Goal: Information Seeking & Learning: Learn about a topic

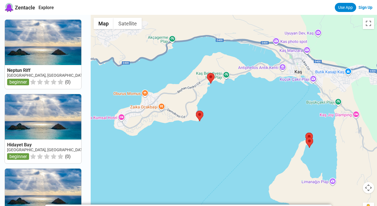
click at [54, 54] on link at bounding box center [43, 54] width 77 height 69
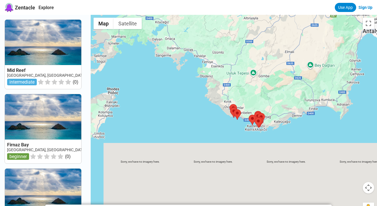
click at [244, 135] on div at bounding box center [234, 118] width 287 height 206
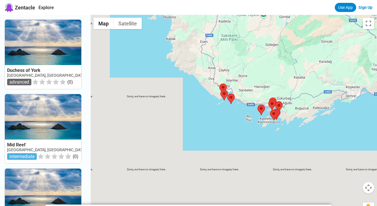
click at [250, 135] on div at bounding box center [234, 118] width 287 height 206
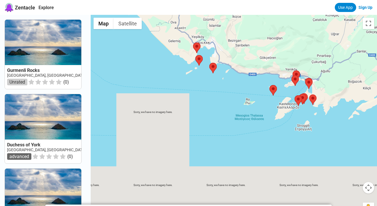
click at [294, 140] on div at bounding box center [234, 118] width 287 height 206
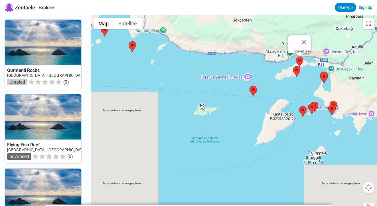
click at [296, 57] on area at bounding box center [296, 57] width 0 height 0
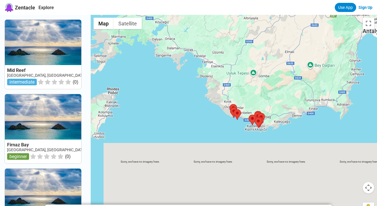
click at [275, 135] on div at bounding box center [234, 118] width 287 height 206
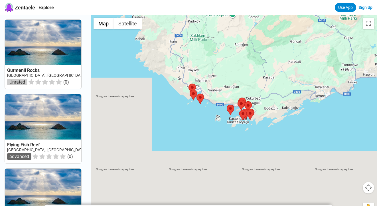
click at [269, 135] on div at bounding box center [234, 118] width 287 height 206
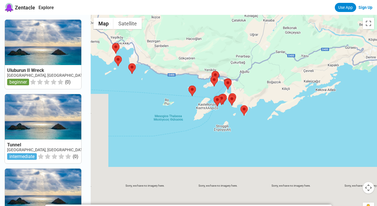
click at [245, 132] on div at bounding box center [234, 118] width 287 height 206
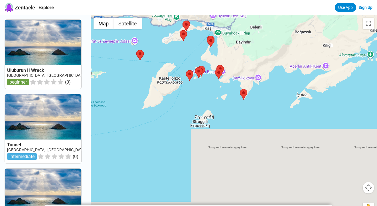
click at [197, 45] on div at bounding box center [234, 118] width 287 height 206
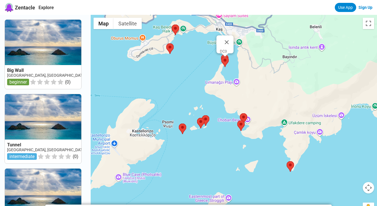
click at [222, 57] on area at bounding box center [222, 57] width 0 height 0
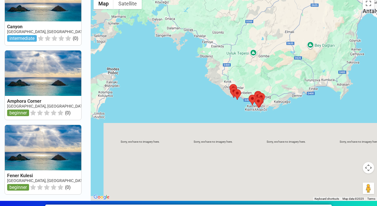
scroll to position [18, 0]
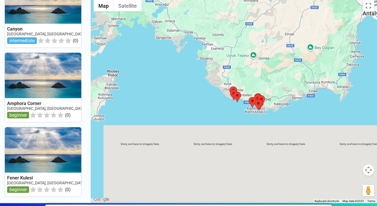
click at [259, 120] on div at bounding box center [234, 100] width 287 height 206
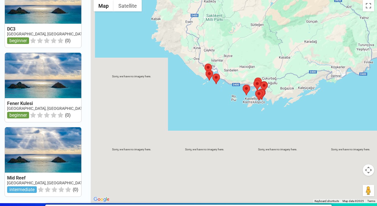
click at [221, 118] on div at bounding box center [234, 100] width 287 height 206
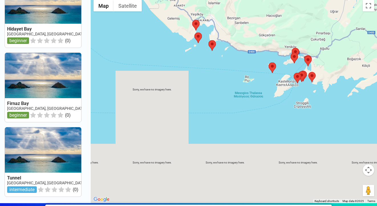
click at [218, 111] on div at bounding box center [234, 100] width 287 height 206
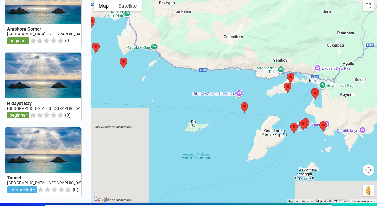
drag, startPoint x: 349, startPoint y: 137, endPoint x: 265, endPoint y: 217, distance: 115.7
click at [265, 206] on html "Zentacle Explore Use App Sign Up Duchess of York [GEOGRAPHIC_DATA], [GEOGRAPHIC…" at bounding box center [188, 198] width 377 height 432
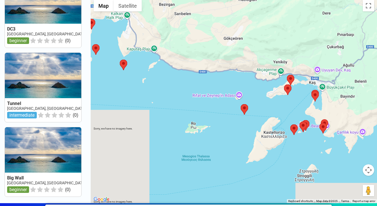
click at [302, 101] on div at bounding box center [234, 100] width 287 height 206
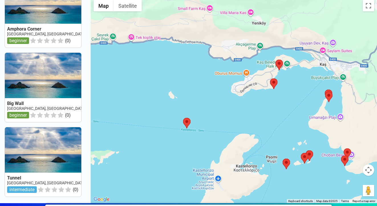
click at [310, 104] on div at bounding box center [234, 100] width 287 height 206
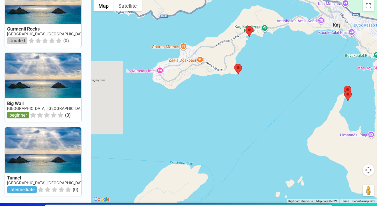
click at [317, 97] on div at bounding box center [234, 100] width 287 height 206
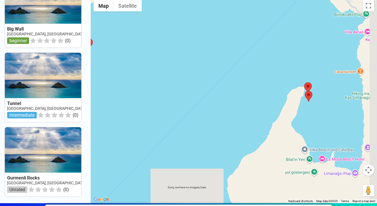
drag, startPoint x: 320, startPoint y: 111, endPoint x: 247, endPoint y: 108, distance: 72.9
click at [247, 108] on div at bounding box center [234, 100] width 287 height 206
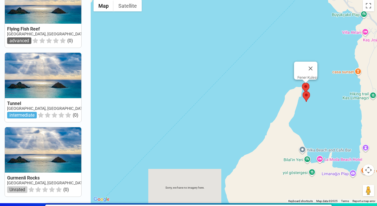
click at [302, 83] on area at bounding box center [302, 83] width 0 height 0
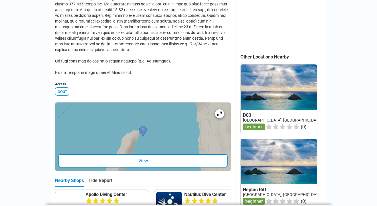
scroll to position [228, 0]
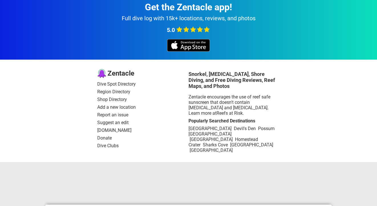
scroll to position [18, 0]
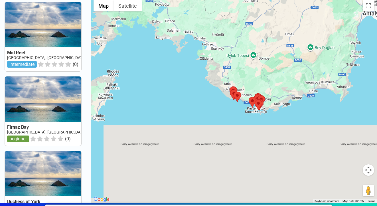
click at [310, 118] on div at bounding box center [234, 100] width 287 height 206
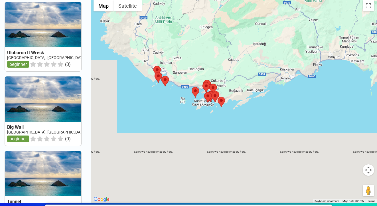
click at [189, 122] on div at bounding box center [234, 100] width 287 height 206
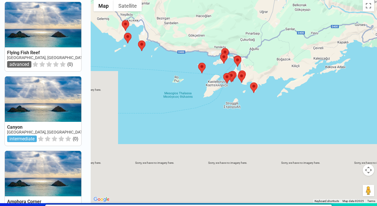
click at [262, 109] on div at bounding box center [234, 100] width 287 height 206
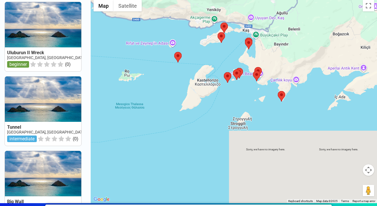
drag, startPoint x: 210, startPoint y: 76, endPoint x: 247, endPoint y: 101, distance: 45.0
click at [247, 101] on div at bounding box center [234, 100] width 287 height 206
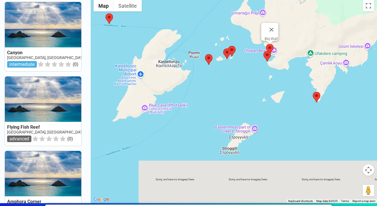
click at [266, 44] on area at bounding box center [266, 44] width 0 height 0
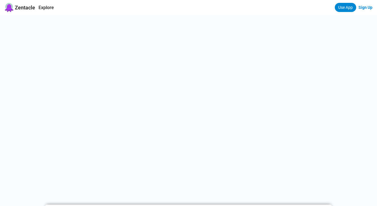
scroll to position [18, 0]
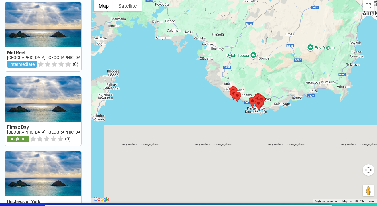
click at [286, 117] on div at bounding box center [234, 100] width 287 height 206
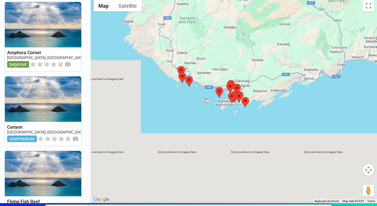
click at [285, 115] on div at bounding box center [234, 100] width 287 height 206
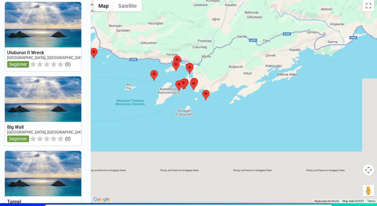
click at [216, 122] on div at bounding box center [234, 100] width 287 height 206
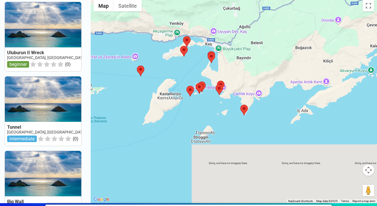
drag, startPoint x: 161, startPoint y: 76, endPoint x: 211, endPoint y: 113, distance: 61.8
click at [211, 113] on div at bounding box center [234, 100] width 287 height 206
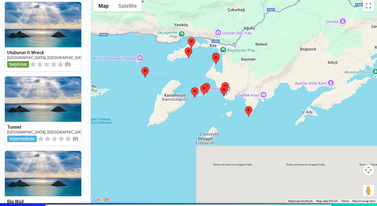
click at [211, 113] on div at bounding box center [234, 100] width 287 height 206
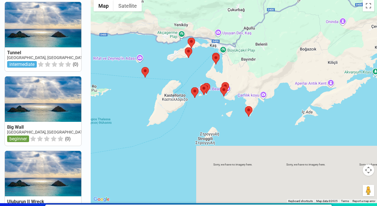
click at [211, 113] on div at bounding box center [234, 100] width 287 height 206
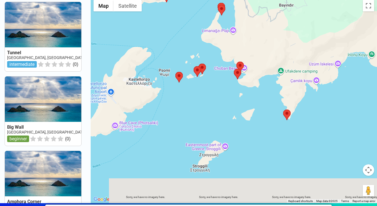
click at [221, 107] on div at bounding box center [234, 100] width 287 height 206
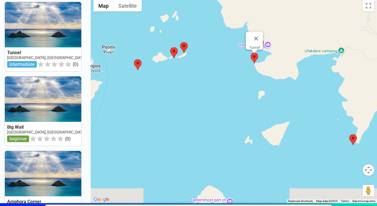
click at [251, 53] on area at bounding box center [251, 53] width 0 height 0
